Goal: Task Accomplishment & Management: Manage account settings

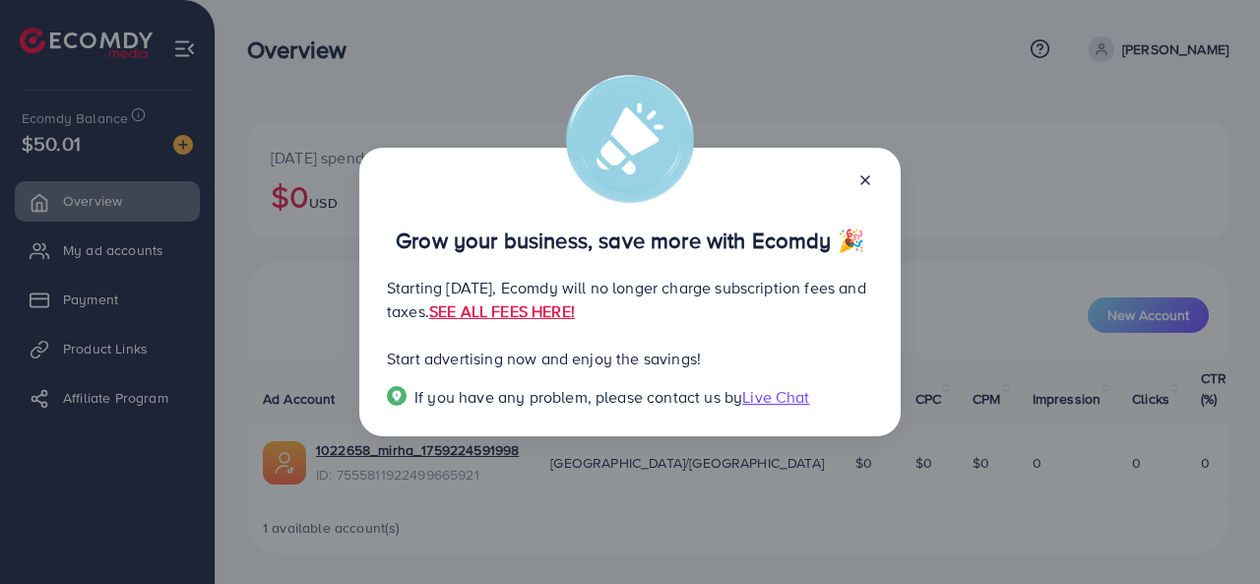
click at [870, 172] on icon at bounding box center [865, 180] width 16 height 16
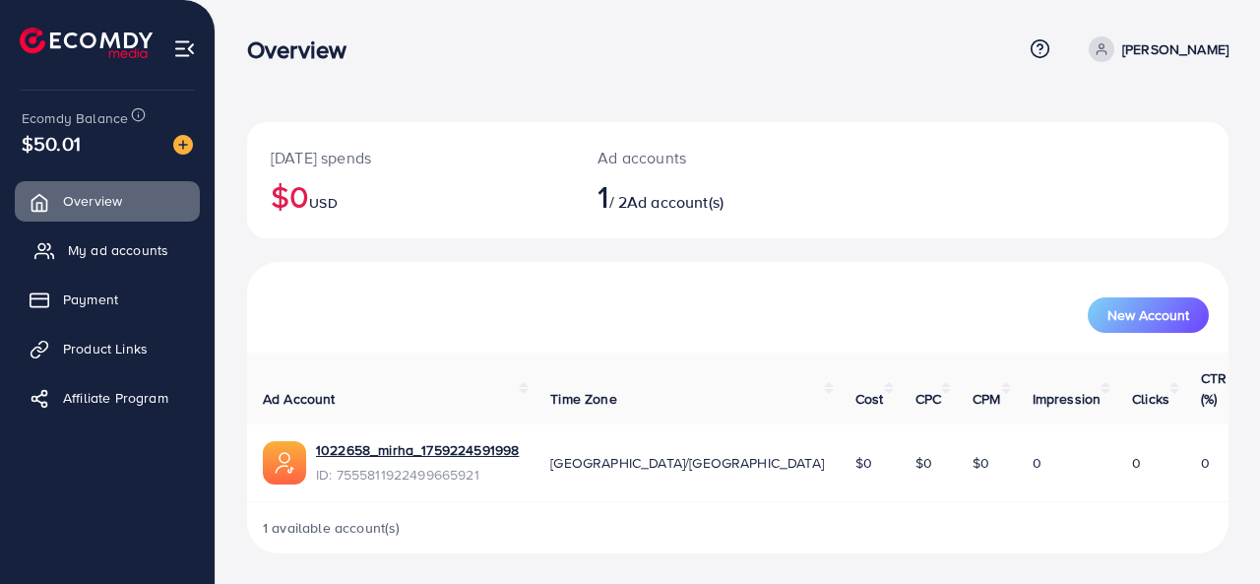
click at [141, 251] on span "My ad accounts" at bounding box center [118, 250] width 100 height 20
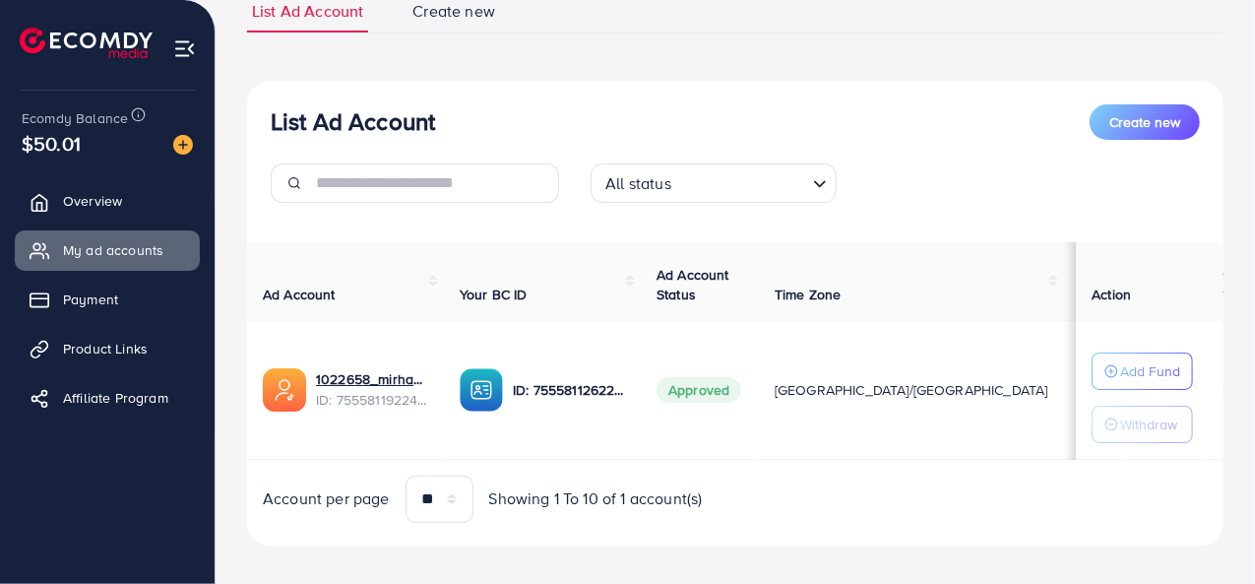
scroll to position [175, 0]
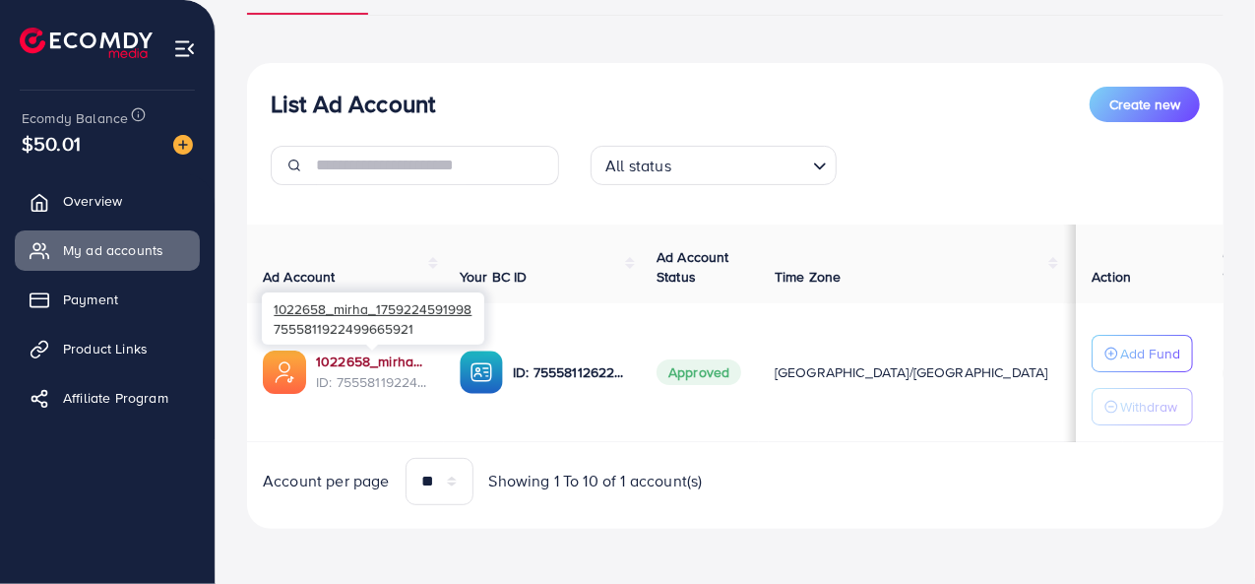
click at [380, 361] on link "1022658_mirha_1759224591998" at bounding box center [372, 361] width 112 height 20
click at [388, 365] on link "1022658_mirha_1759224591998" at bounding box center [372, 361] width 112 height 20
click at [364, 365] on link "1022658_mirha_1759224591998" at bounding box center [372, 361] width 112 height 20
click at [372, 366] on link "1022658_mirha_1759224591998" at bounding box center [372, 361] width 112 height 20
click at [385, 355] on link "1022658_mirha_1759224591998" at bounding box center [372, 361] width 112 height 20
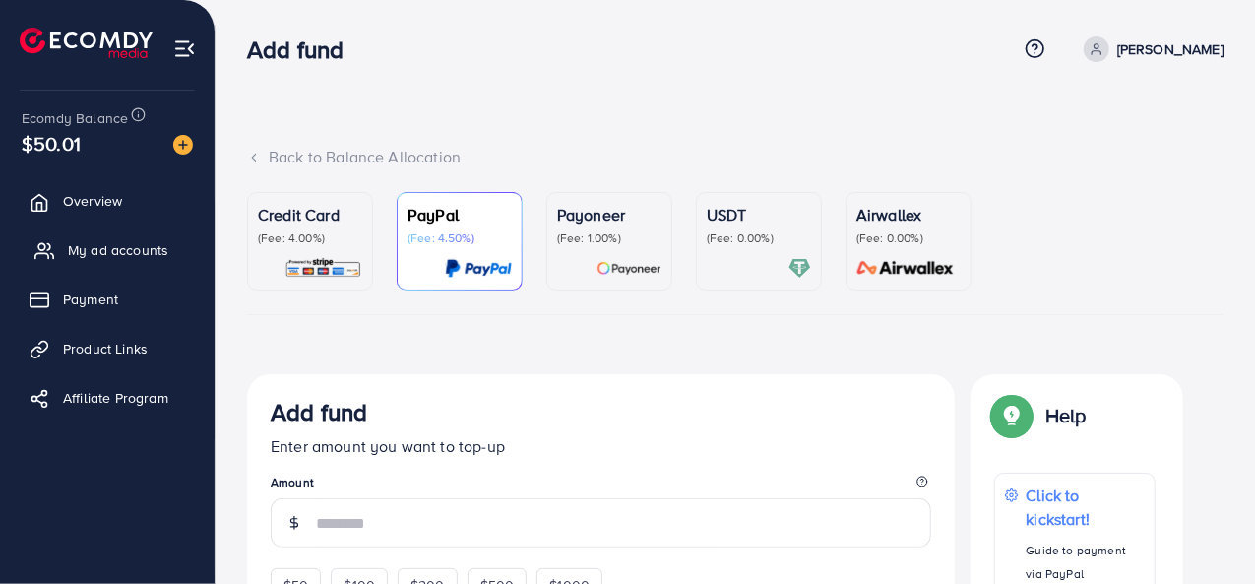
click at [136, 249] on span "My ad accounts" at bounding box center [118, 250] width 100 height 20
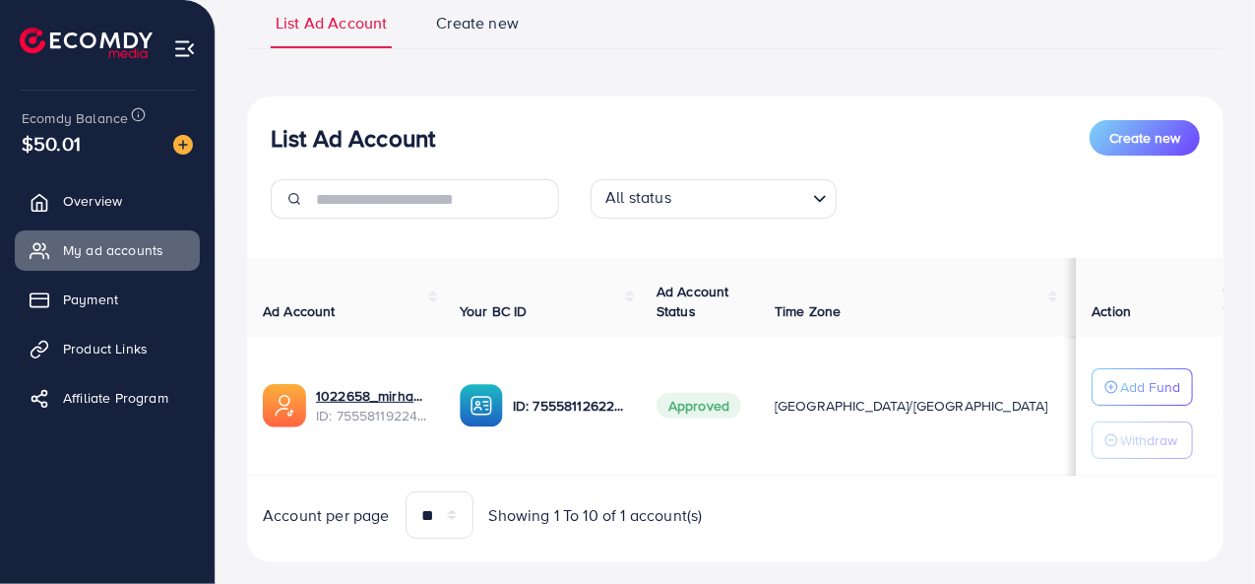
scroll to position [185, 0]
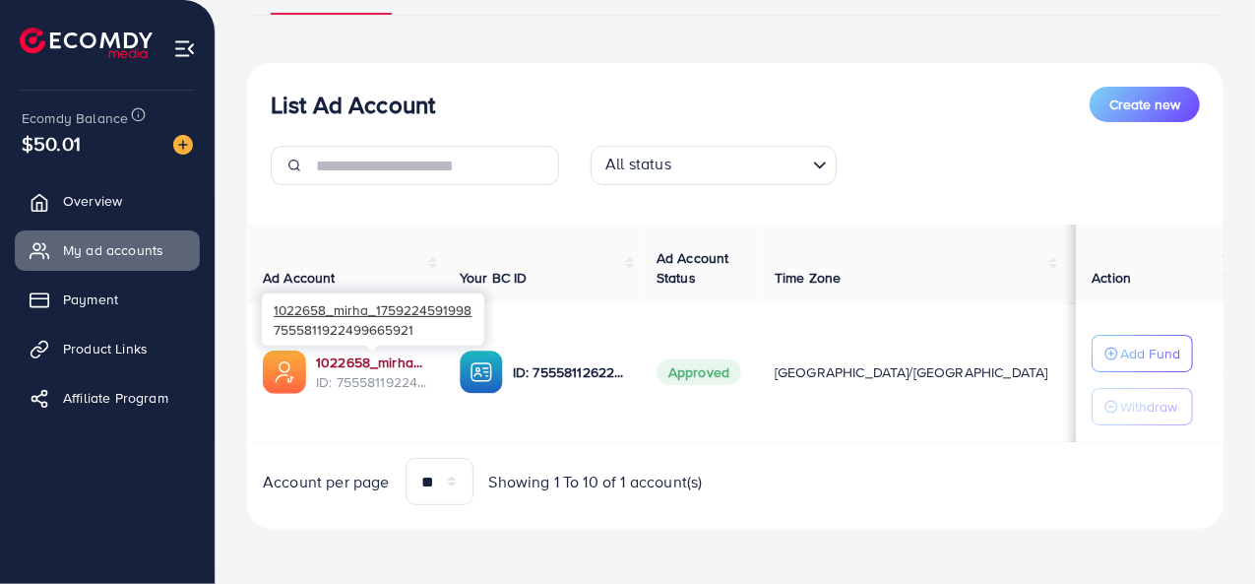
click at [365, 365] on link "1022658_mirha_1759224591998" at bounding box center [372, 362] width 112 height 20
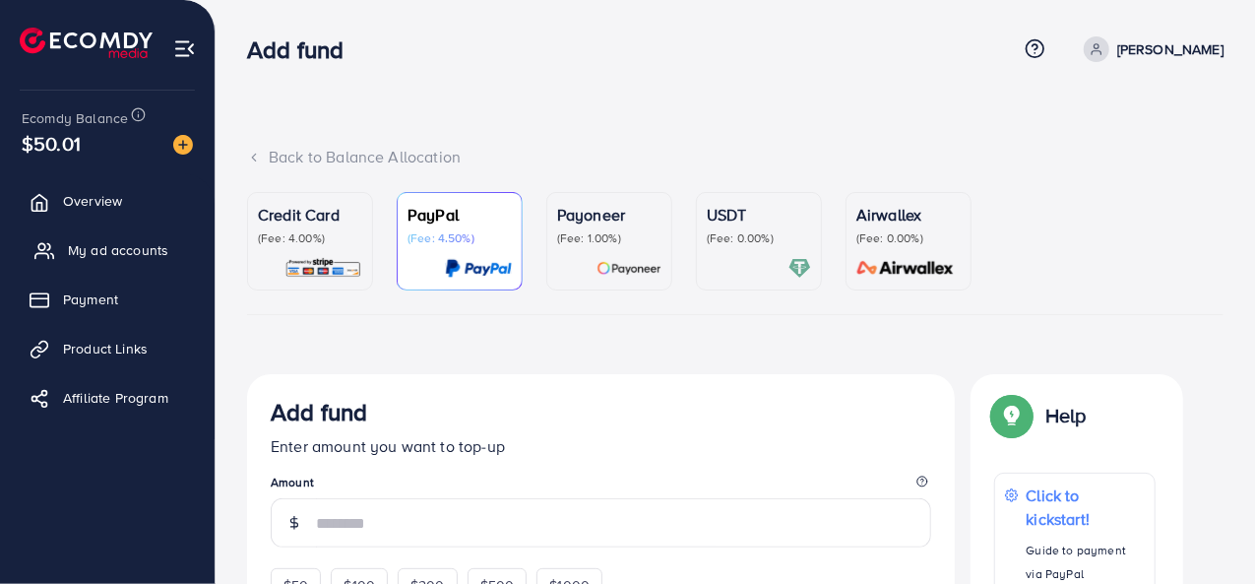
click at [157, 266] on link "My ad accounts" at bounding box center [107, 249] width 185 height 39
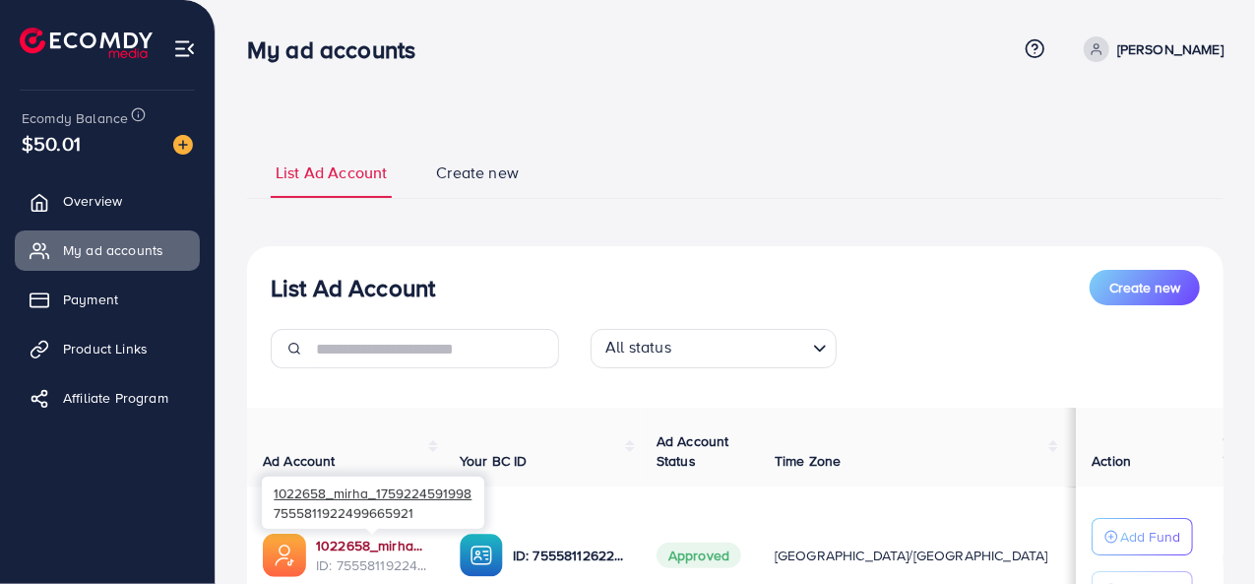
click at [358, 537] on link "1022658_mirha_1759224591998" at bounding box center [372, 545] width 112 height 20
